Goal: Information Seeking & Learning: Learn about a topic

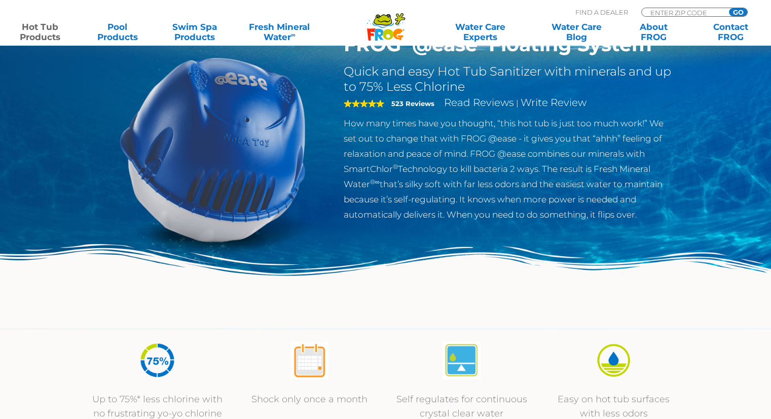
scroll to position [87, 0]
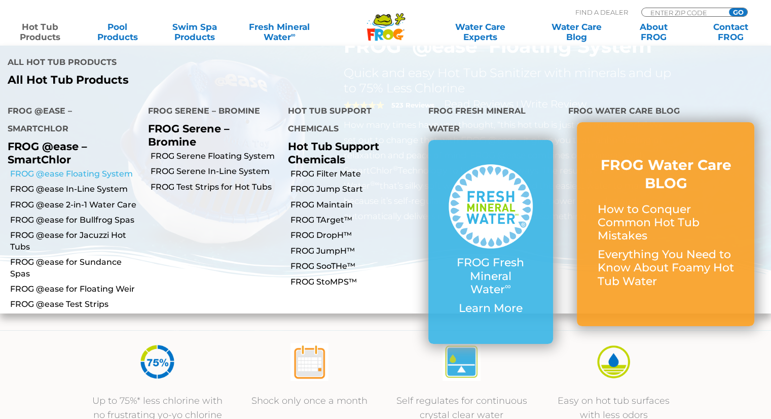
click at [76, 168] on link "FROG @ease Floating System" at bounding box center [75, 173] width 130 height 11
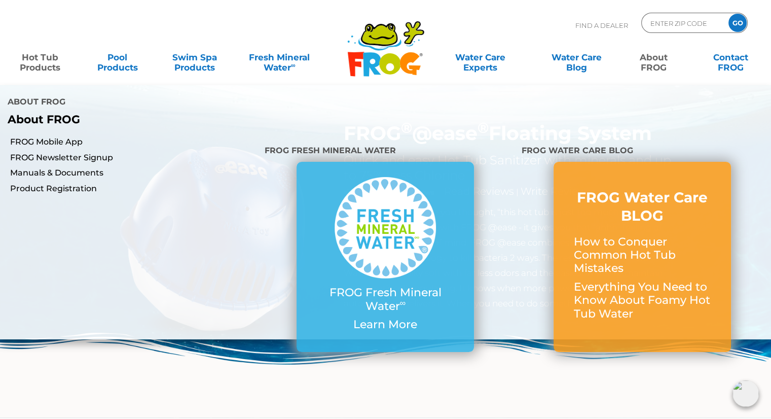
click at [656, 64] on link "About FROG" at bounding box center [654, 57] width 60 height 20
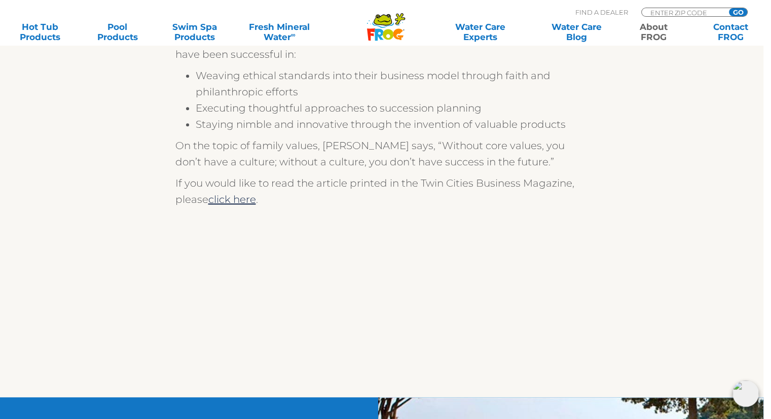
scroll to position [810, 0]
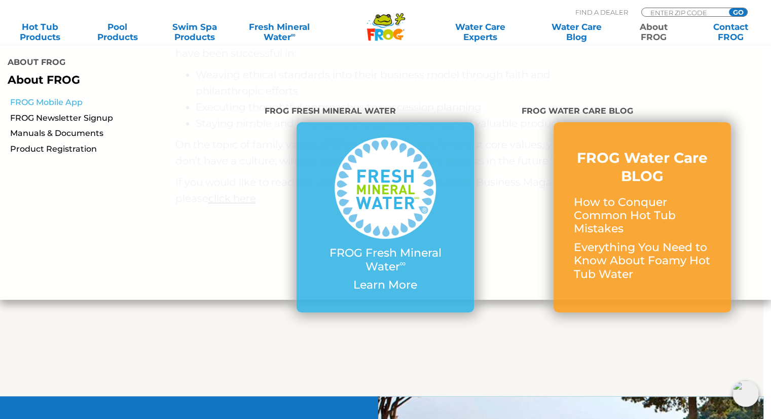
click at [62, 97] on link "FROG Mobile App" at bounding box center [133, 102] width 247 height 11
